Goal: Consume media (video, audio)

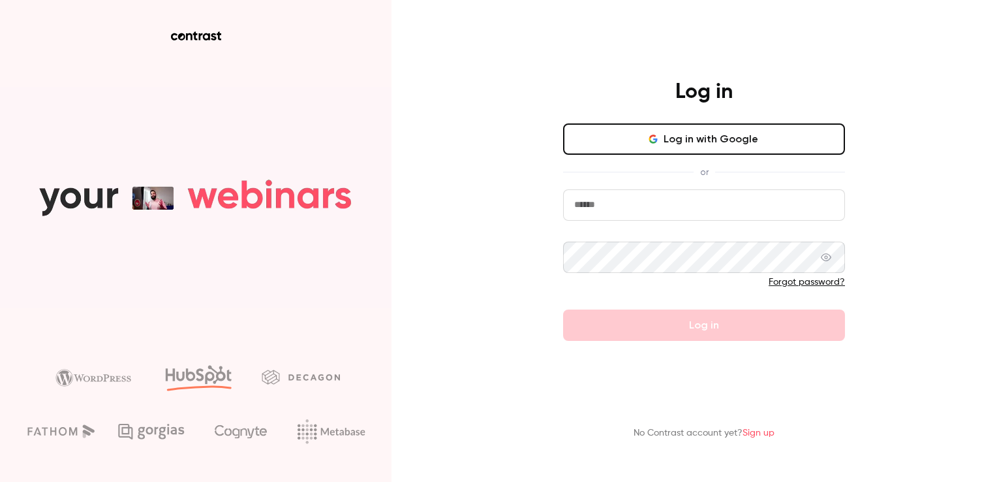
type input "**********"
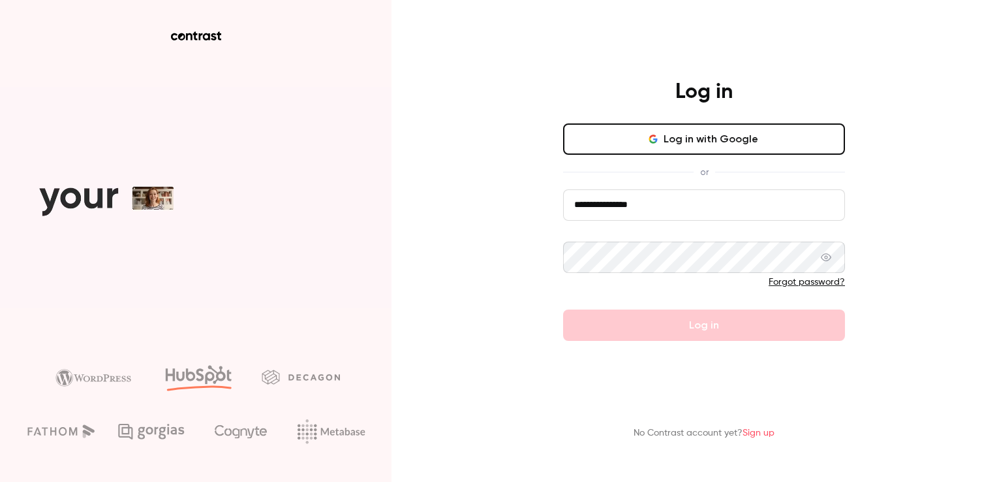
click at [682, 318] on form "**********" at bounding box center [704, 264] width 282 height 151
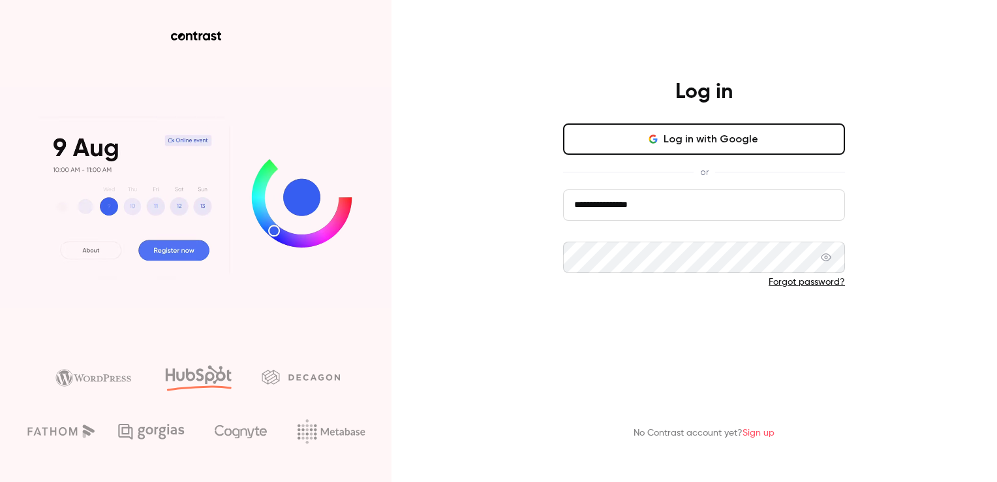
click at [682, 318] on button "Log in" at bounding box center [704, 324] width 282 height 31
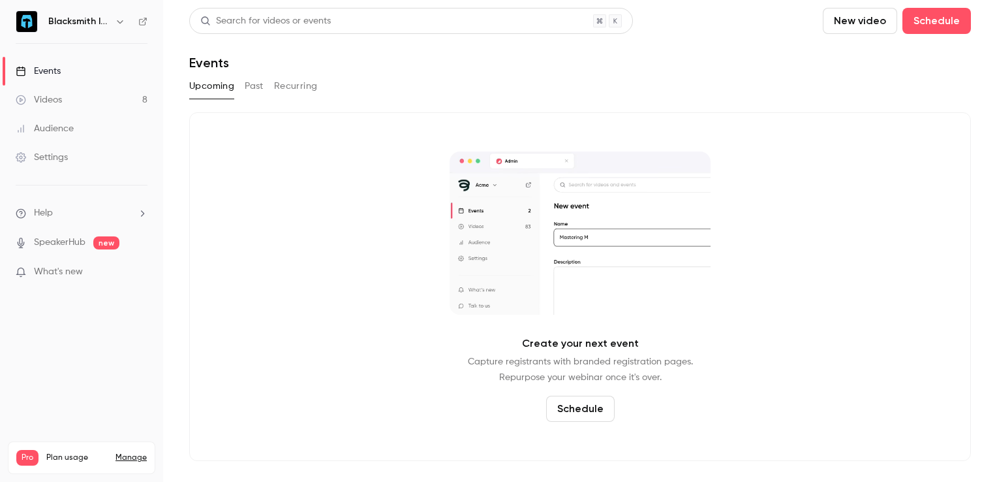
drag, startPoint x: 91, startPoint y: 100, endPoint x: 138, endPoint y: 99, distance: 47.0
click at [91, 100] on link "Videos 8" at bounding box center [81, 99] width 163 height 29
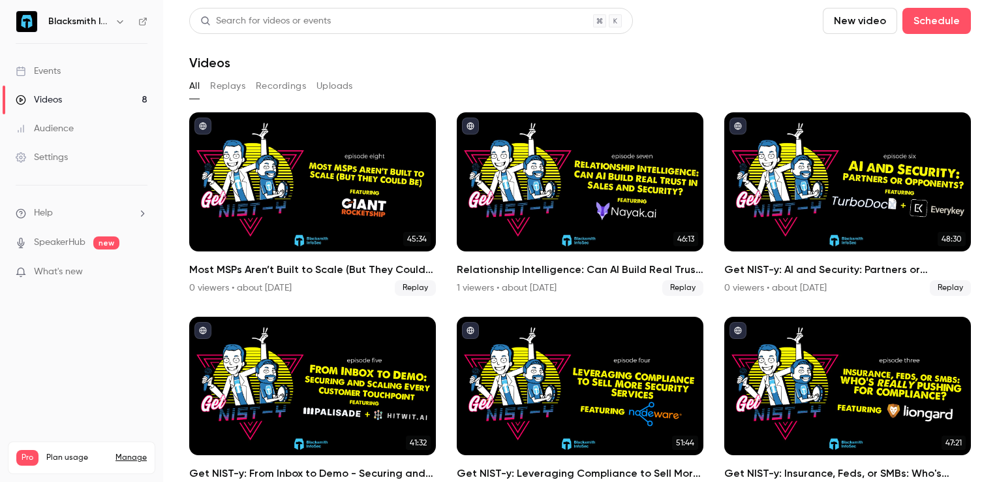
click at [44, 95] on div "Videos" at bounding box center [39, 99] width 46 height 13
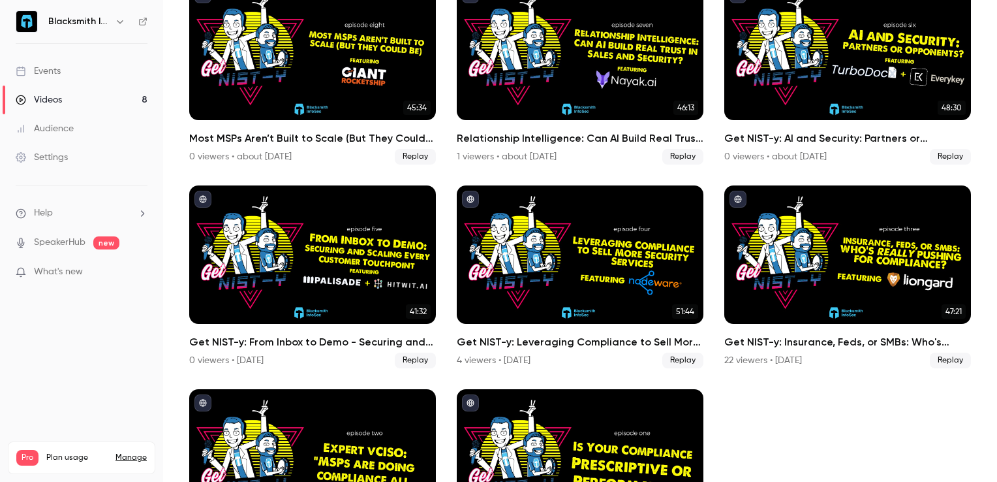
scroll to position [232, 0]
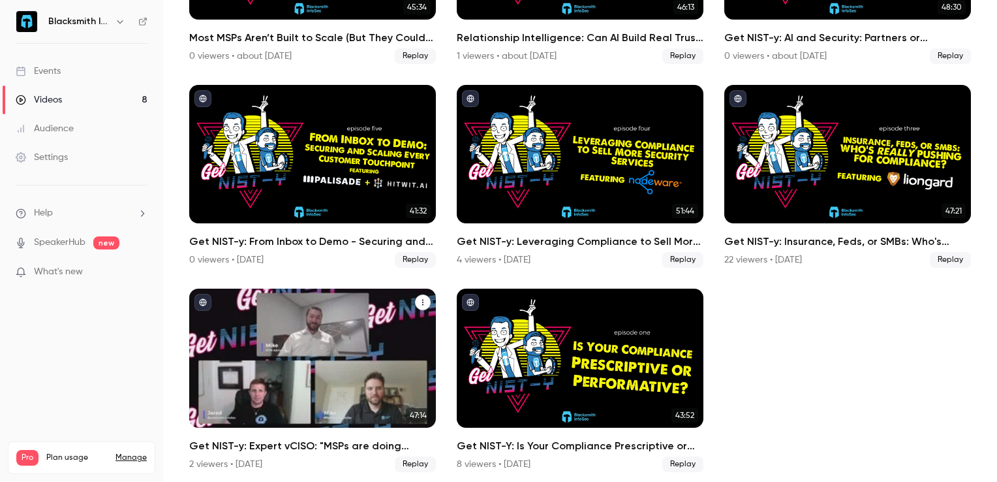
click at [421, 300] on icon "Videos" at bounding box center [423, 302] width 8 height 8
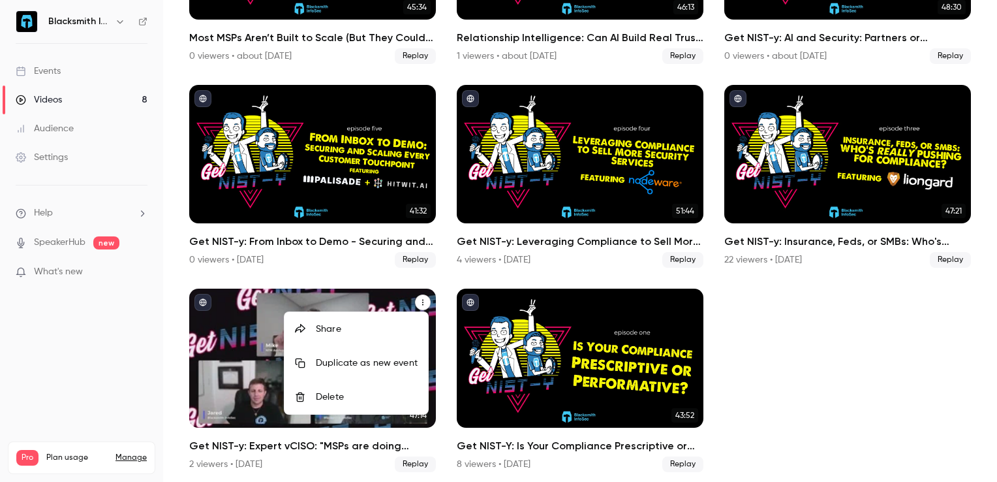
click at [251, 297] on div at bounding box center [498, 241] width 997 height 482
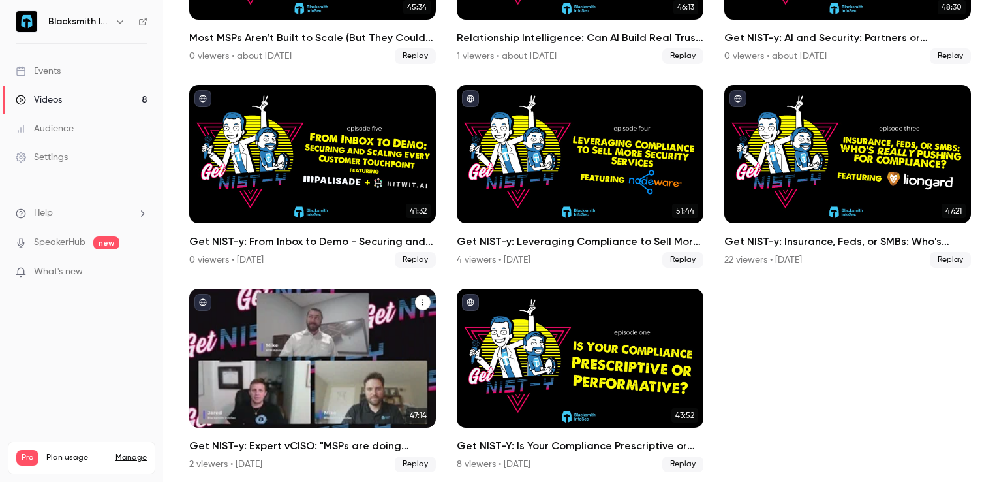
click at [271, 442] on h2 "Get NIST-y: Expert vCISO: "MSPs are doing compliance all wrong!"" at bounding box center [312, 446] width 247 height 16
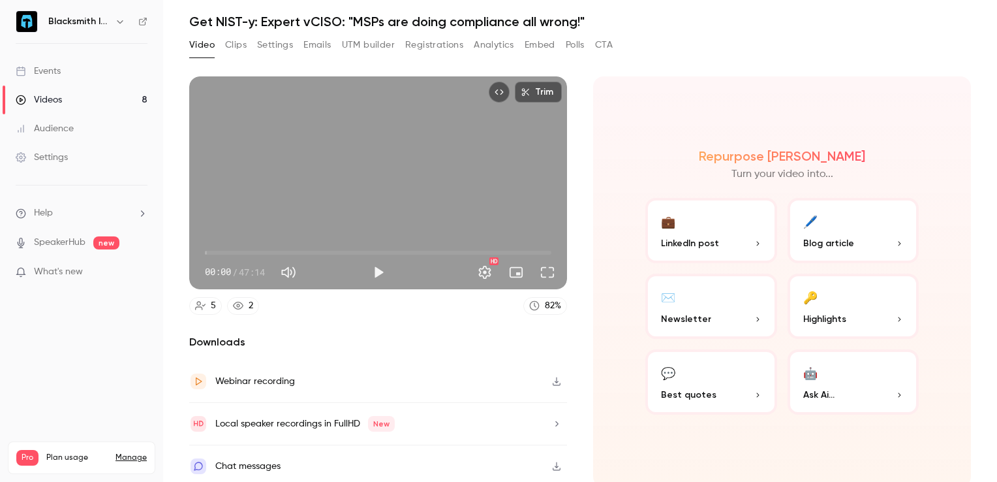
scroll to position [42, 0]
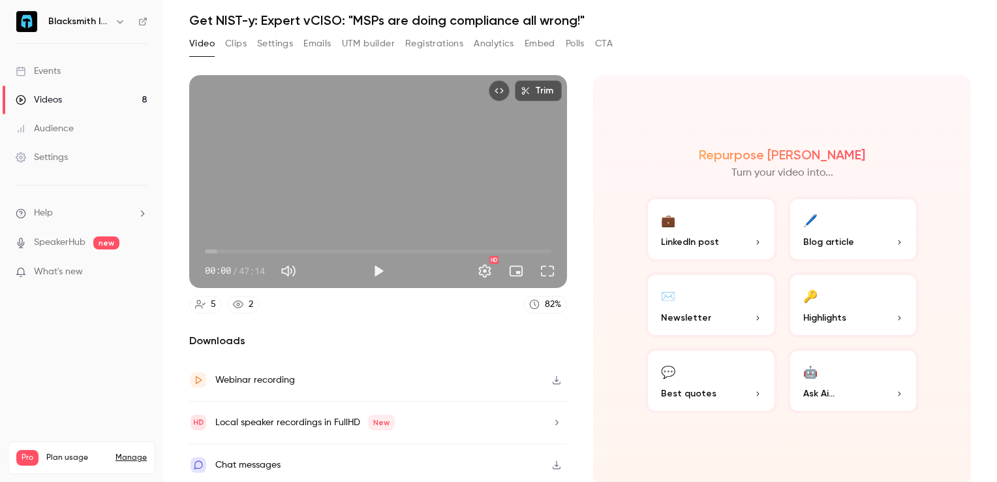
click at [551, 421] on icon "button" at bounding box center [556, 422] width 10 height 9
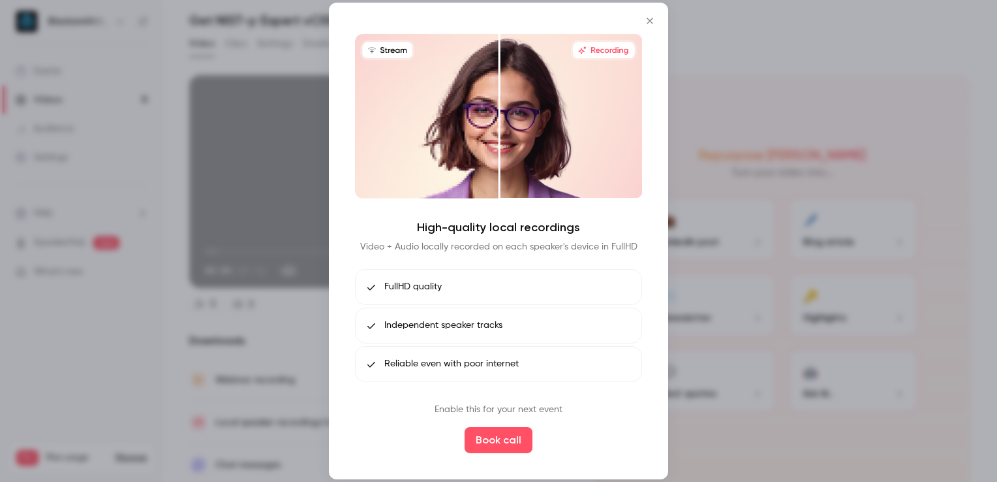
click at [746, 119] on div at bounding box center [498, 241] width 997 height 482
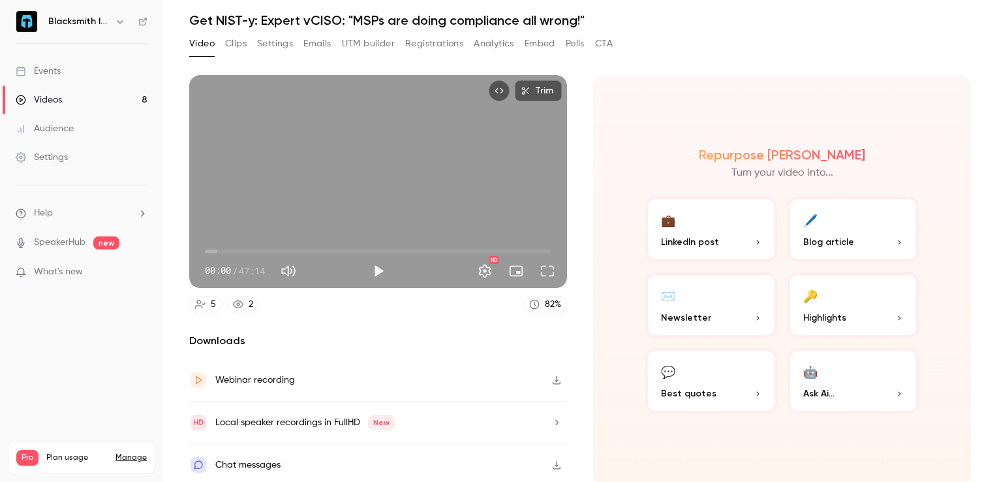
click at [553, 378] on icon "button" at bounding box center [556, 379] width 10 height 9
click at [107, 279] on li "What's new" at bounding box center [82, 273] width 132 height 16
click at [102, 273] on p "What's new" at bounding box center [71, 272] width 111 height 14
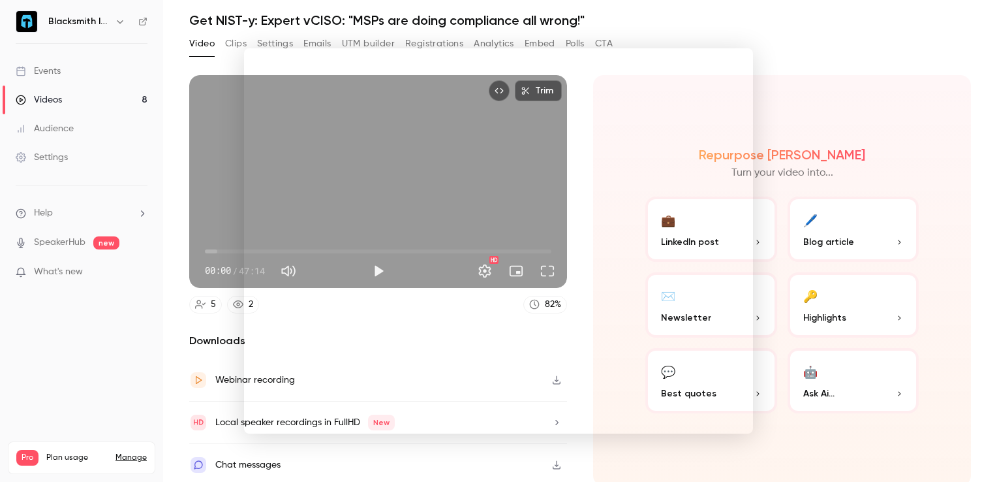
click at [819, 97] on div at bounding box center [498, 241] width 997 height 482
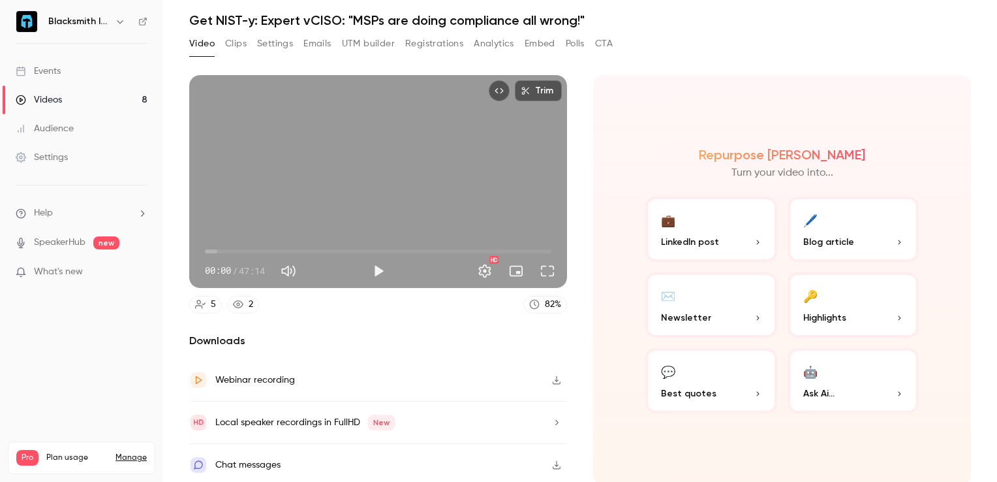
click at [76, 239] on link "SpeakerHub" at bounding box center [60, 243] width 52 height 14
